Goal: Find specific page/section: Find specific page/section

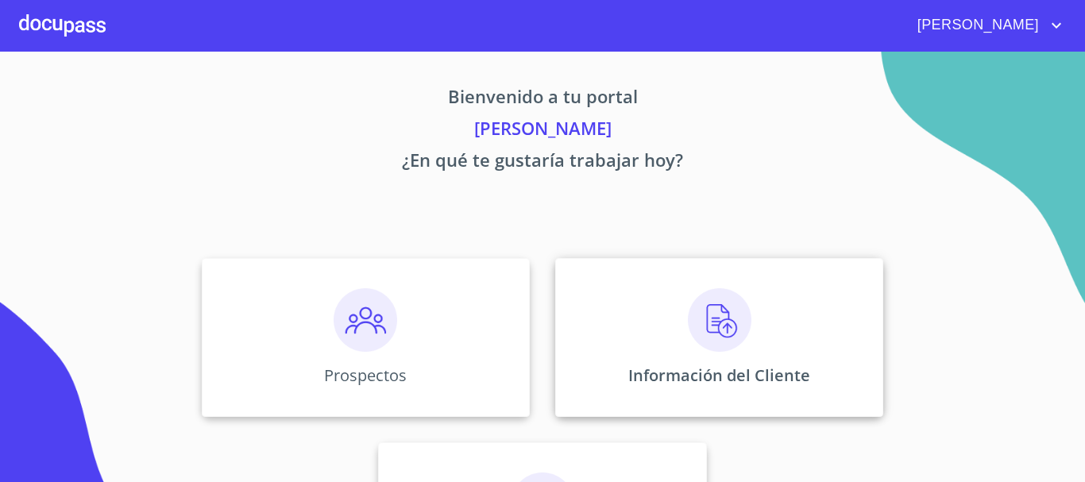
click at [753, 361] on div "Información del Cliente" at bounding box center [719, 337] width 328 height 159
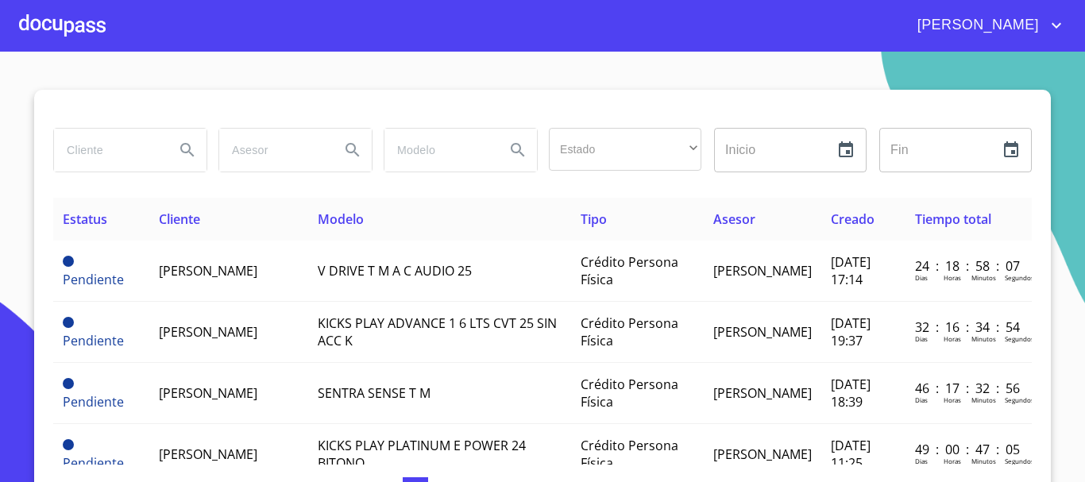
click at [128, 142] on input "search" at bounding box center [108, 150] width 108 height 43
type input "distribuidora"
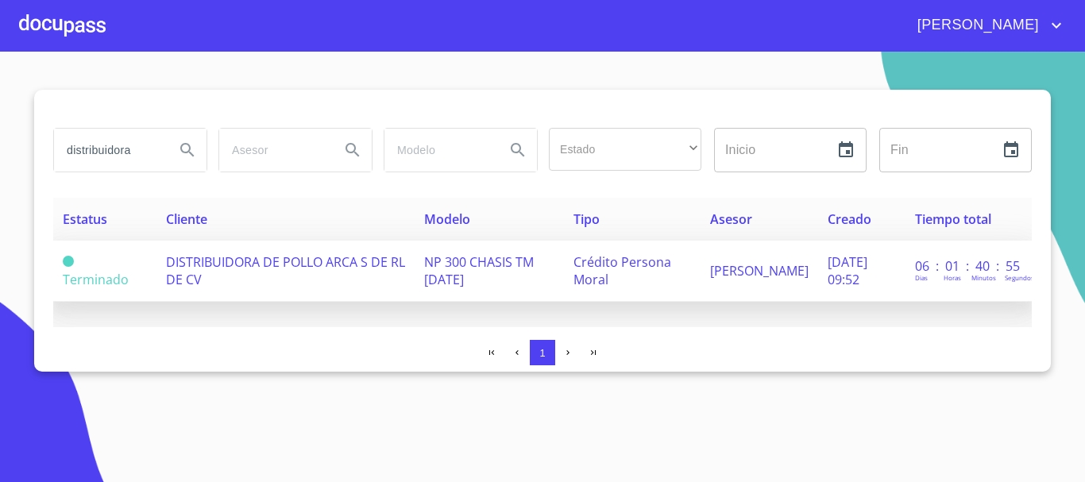
click at [260, 251] on td "DISTRIBUIDORA DE POLLO ARCA S DE RL DE CV" at bounding box center [285, 271] width 258 height 61
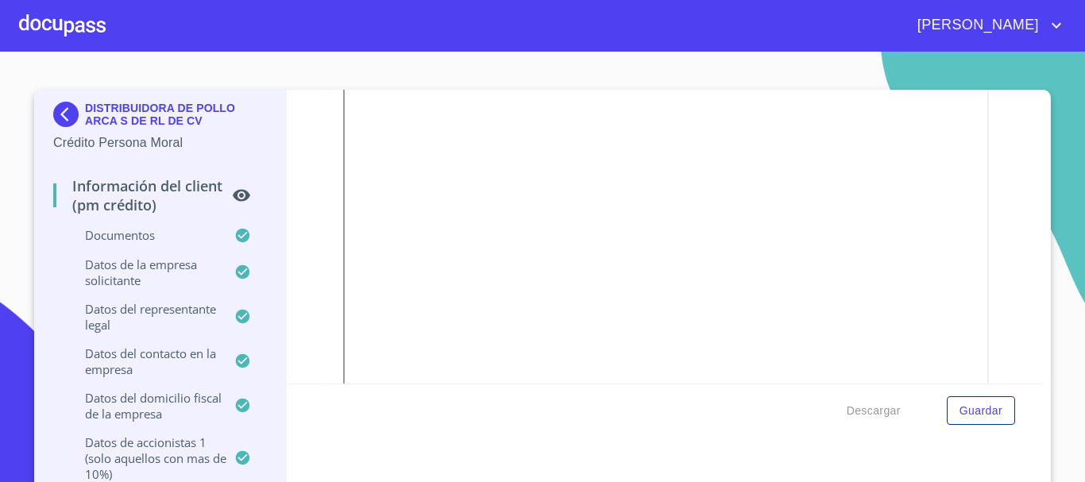
scroll to position [300, 0]
click at [989, 307] on div "Información del Client (PM crédito) Documentos Documento de identificación repr…" at bounding box center [665, 237] width 757 height 294
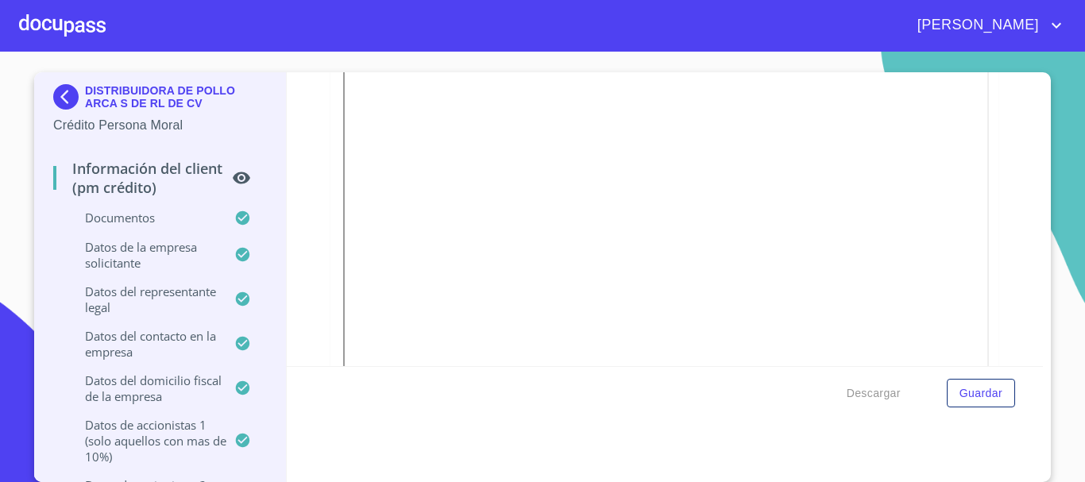
scroll to position [1015, 0]
